Goal: Information Seeking & Learning: Learn about a topic

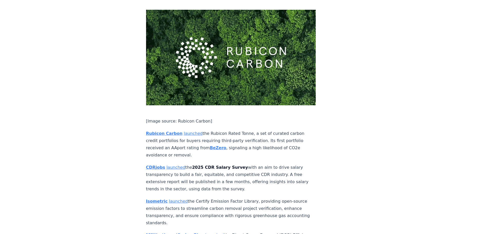
scroll to position [1937, 0]
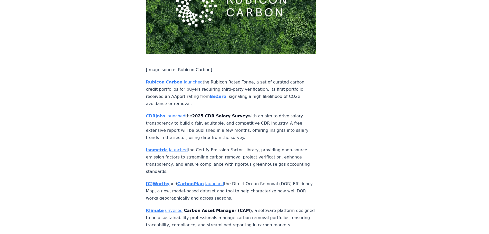
drag, startPoint x: 488, startPoint y: 123, endPoint x: 490, endPoint y: 68, distance: 55.4
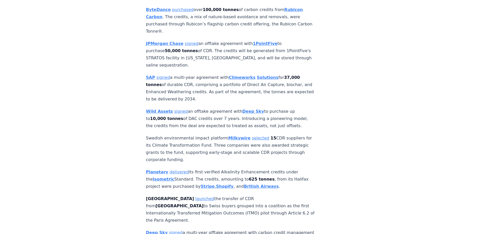
scroll to position [0, 0]
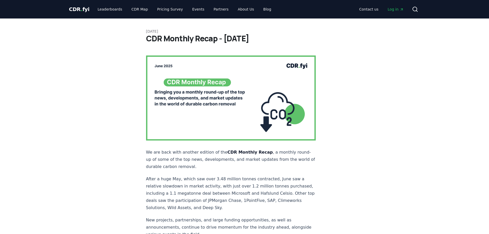
click at [82, 8] on span "CDR . fyi" at bounding box center [79, 9] width 21 height 6
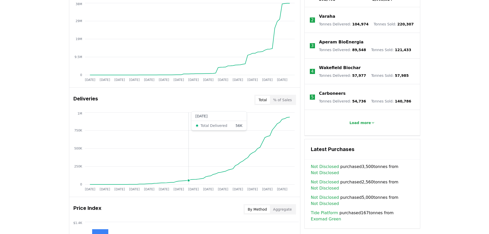
scroll to position [385, 0]
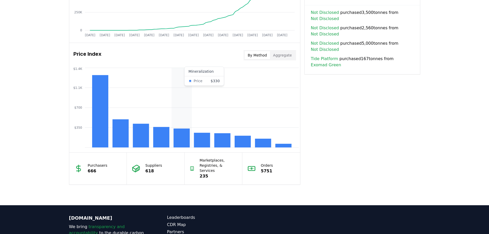
click at [180, 141] on rect at bounding box center [181, 137] width 16 height 19
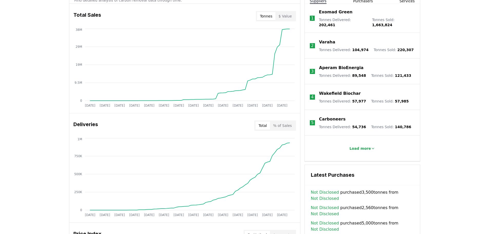
scroll to position [0, 0]
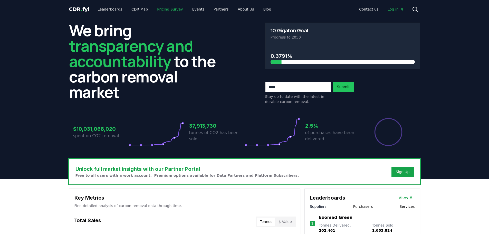
click at [168, 10] on link "Pricing Survey" at bounding box center [170, 9] width 34 height 9
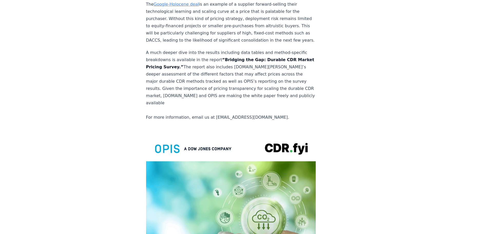
scroll to position [1151, 0]
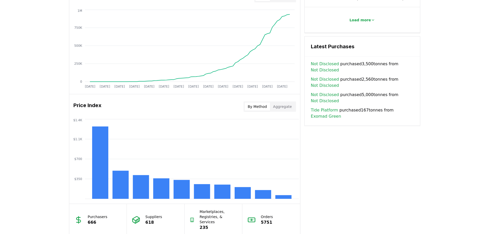
scroll to position [359, 0]
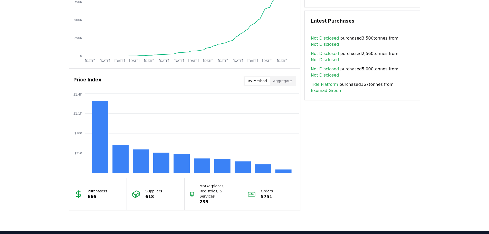
click at [281, 82] on button "Aggregate" at bounding box center [282, 81] width 25 height 8
click at [261, 80] on button "By Method" at bounding box center [256, 81] width 25 height 8
click at [154, 103] on icon "$350 $700 $1.1K $1.4K" at bounding box center [184, 133] width 231 height 82
click at [148, 87] on div "Price Index By Method Aggregate" at bounding box center [184, 81] width 231 height 18
click at [94, 80] on h3 "Price Index" at bounding box center [87, 81] width 28 height 10
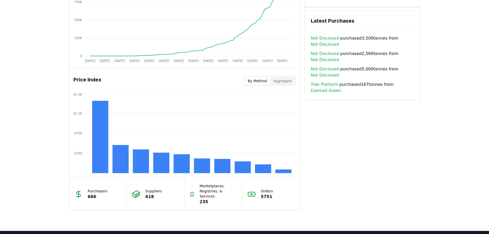
click at [212, 191] on p "Marketplaces, Registries, & Services" at bounding box center [218, 190] width 37 height 15
click at [193, 190] on icon at bounding box center [192, 194] width 5 height 8
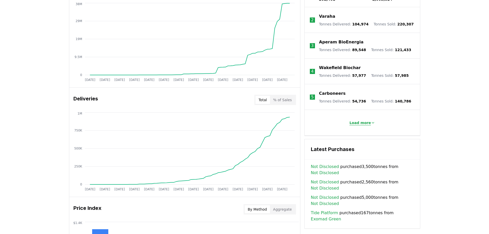
click at [364, 120] on p "Load more" at bounding box center [360, 122] width 22 height 5
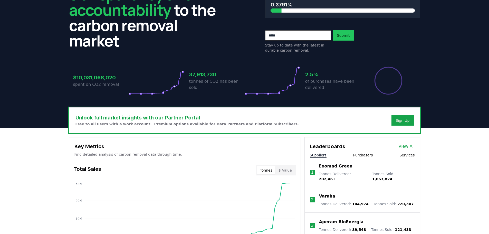
scroll to position [0, 0]
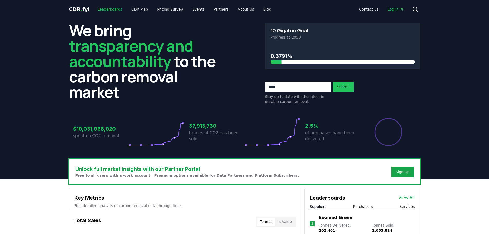
click at [101, 10] on link "Leaderboards" at bounding box center [109, 9] width 33 height 9
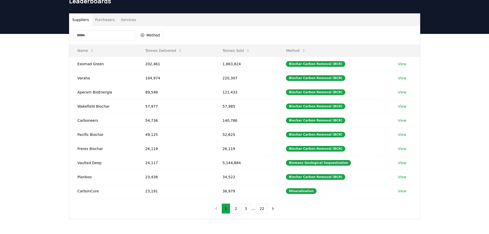
scroll to position [51, 0]
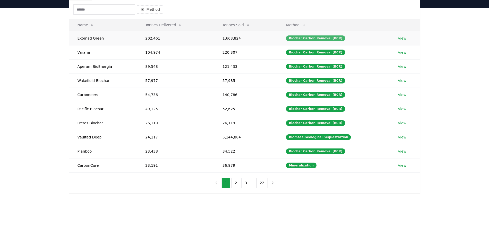
click at [316, 40] on div "Biochar Carbon Removal (BCR)" at bounding box center [315, 38] width 59 height 6
click at [401, 38] on link "View" at bounding box center [402, 38] width 8 height 5
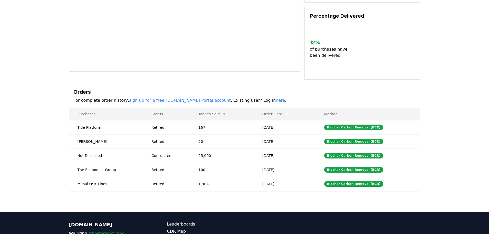
scroll to position [103, 0]
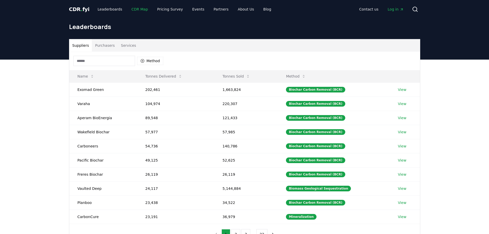
click at [132, 8] on link "CDR Map" at bounding box center [139, 9] width 25 height 9
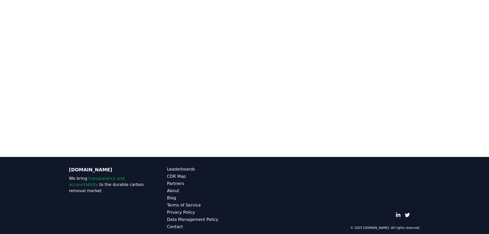
scroll to position [81, 0]
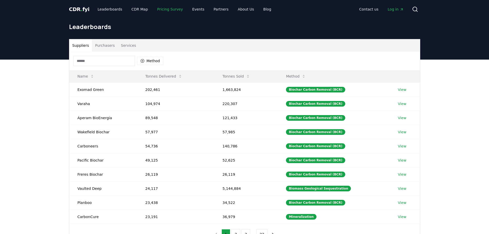
click at [162, 10] on link "Pricing Survey" at bounding box center [170, 9] width 34 height 9
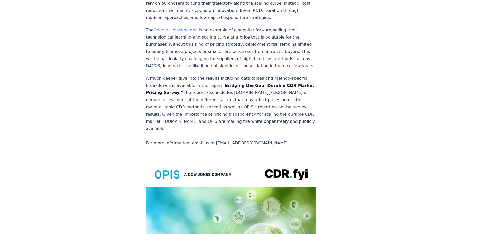
scroll to position [1151, 0]
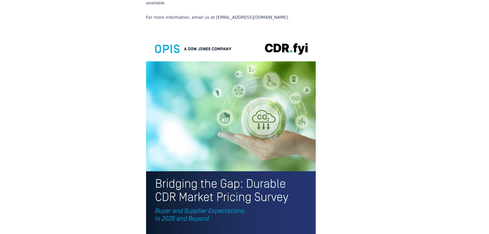
drag, startPoint x: 128, startPoint y: 119, endPoint x: 126, endPoint y: 116, distance: 3.8
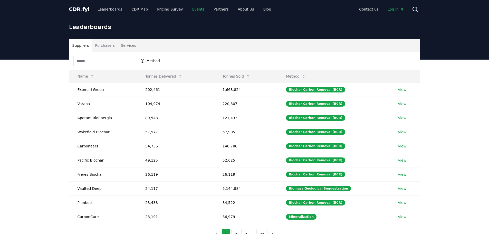
click at [194, 9] on link "Events" at bounding box center [198, 9] width 20 height 9
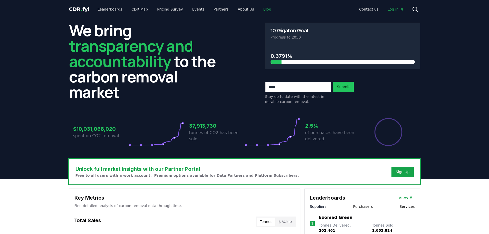
click at [259, 9] on link "Blog" at bounding box center [267, 9] width 16 height 9
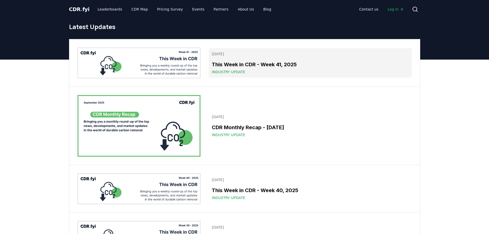
click at [246, 67] on h3 "This Week in CDR - Week 41, 2025" at bounding box center [310, 65] width 196 height 8
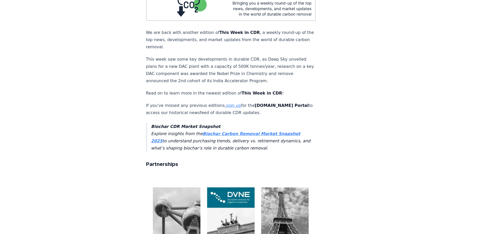
scroll to position [180, 0]
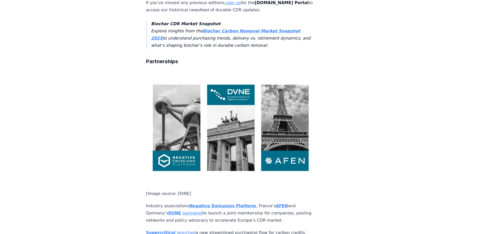
click at [259, 28] on strong "Biochar Carbon Removal Market Snapshot 2025" at bounding box center [225, 34] width 149 height 12
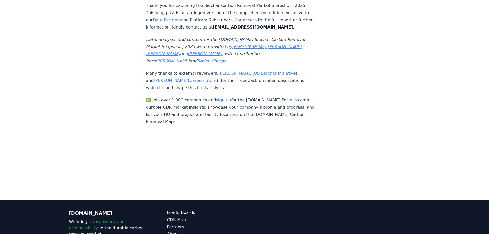
scroll to position [3334, 0]
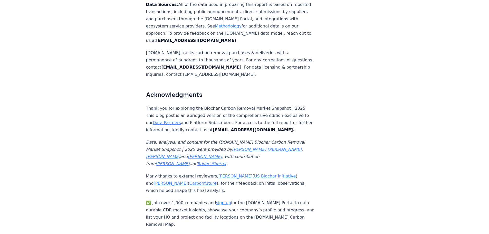
click at [216, 200] on link "sign up" at bounding box center [223, 202] width 15 height 5
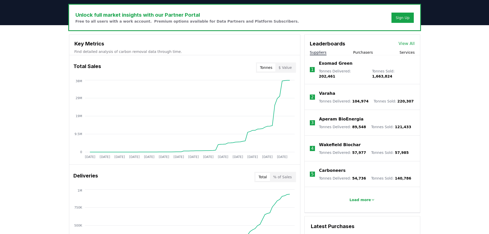
scroll to position [256, 0]
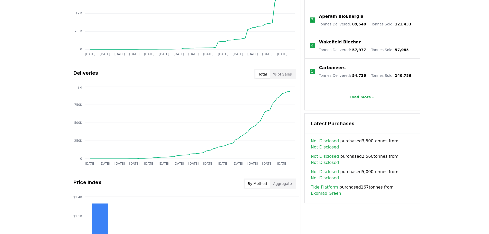
drag, startPoint x: 23, startPoint y: 97, endPoint x: 27, endPoint y: 92, distance: 6.6
click at [23, 96] on div "Unlock full market insights with our Partner Portal Free to all users with a wo…" at bounding box center [244, 128] width 489 height 411
